Goal: Entertainment & Leisure: Consume media (video, audio)

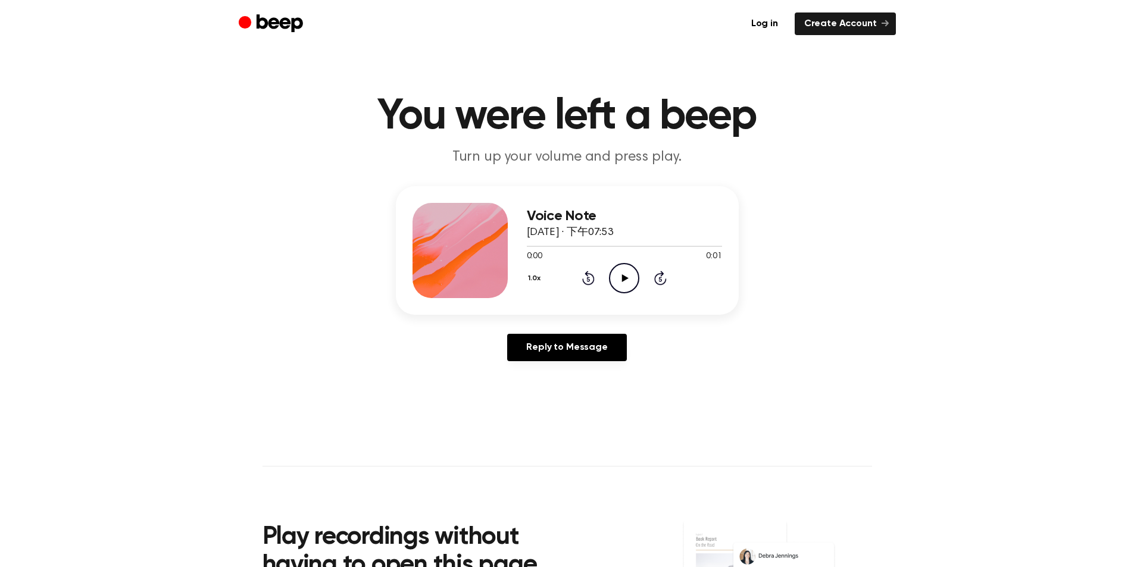
click at [618, 275] on icon "Play Audio" at bounding box center [624, 278] width 30 height 30
click at [624, 279] on icon at bounding box center [625, 278] width 7 height 8
click at [624, 282] on icon "Play Audio" at bounding box center [624, 278] width 30 height 30
